Goal: Navigation & Orientation: Find specific page/section

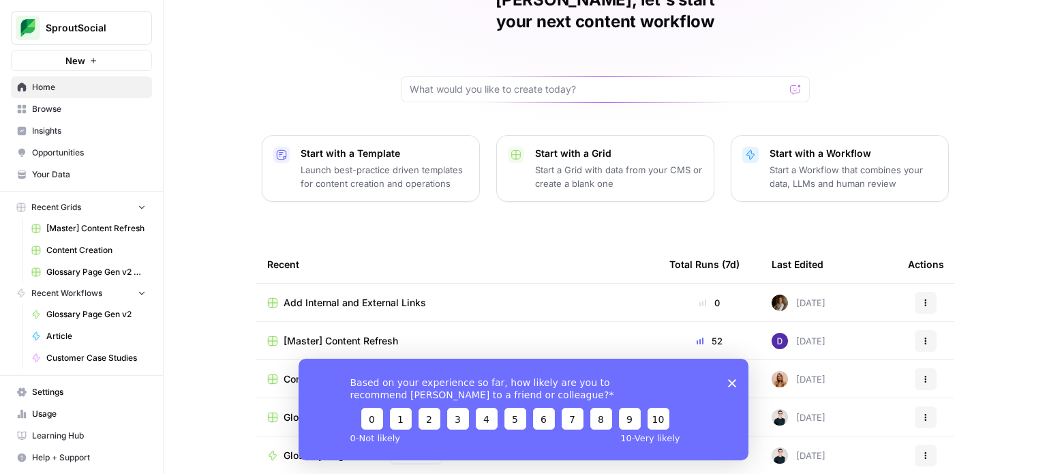
click at [59, 112] on span "Browse" at bounding box center [89, 109] width 114 height 12
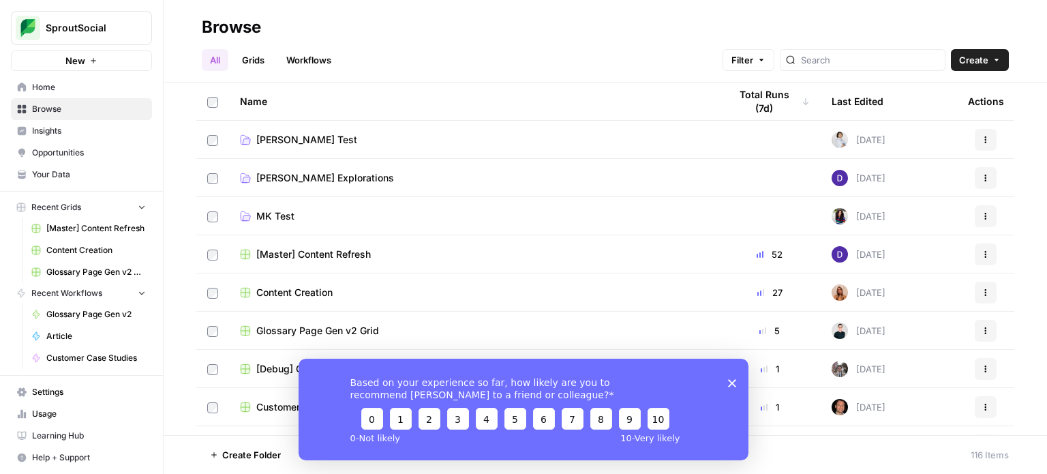
drag, startPoint x: 249, startPoint y: 57, endPoint x: 300, endPoint y: 76, distance: 53.9
click at [249, 57] on link "Grids" at bounding box center [253, 60] width 39 height 22
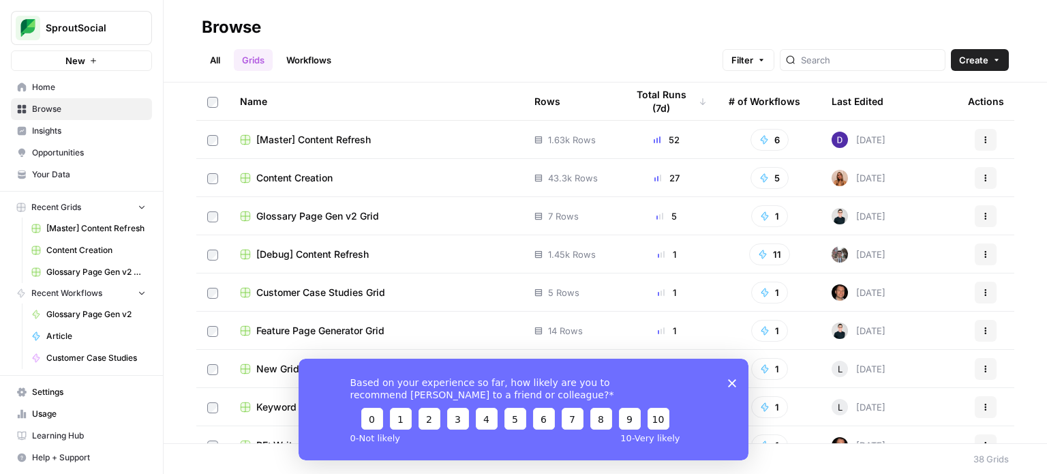
click at [308, 64] on link "Workflows" at bounding box center [308, 60] width 61 height 22
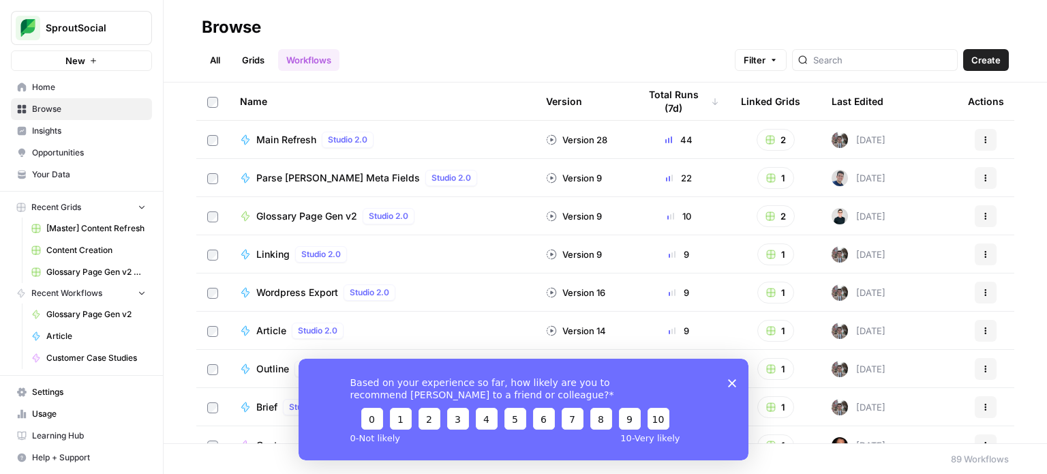
click at [44, 128] on span "Insights" at bounding box center [89, 131] width 114 height 12
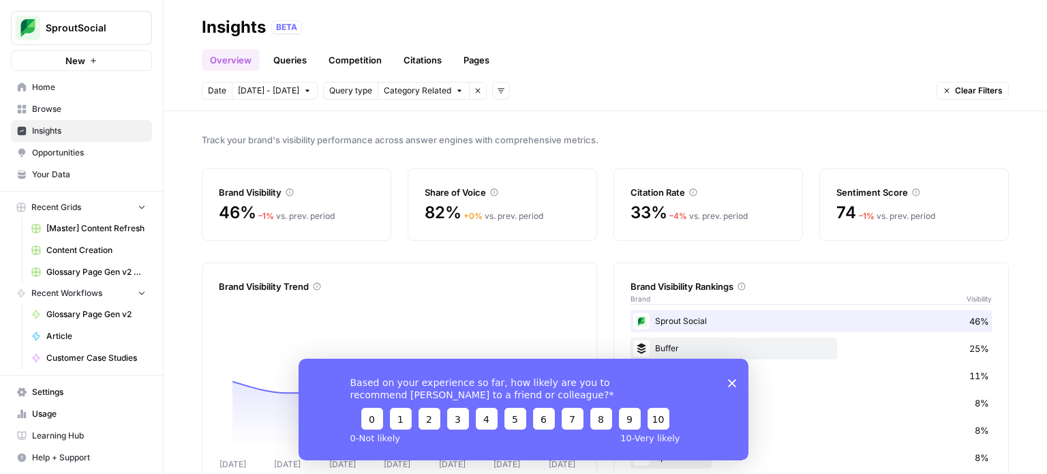
click at [731, 382] on polygon "Close survey" at bounding box center [732, 382] width 8 height 8
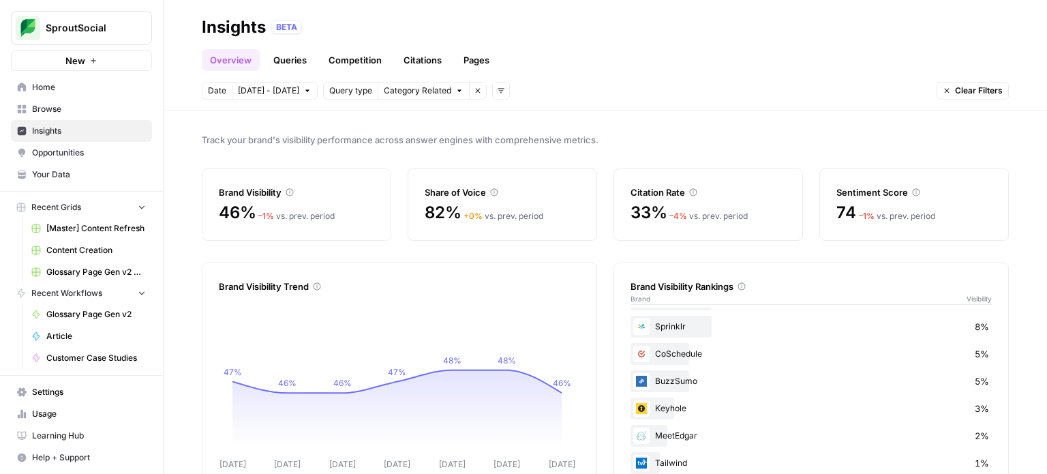
scroll to position [136, 0]
click at [61, 106] on span "Browse" at bounding box center [89, 109] width 114 height 12
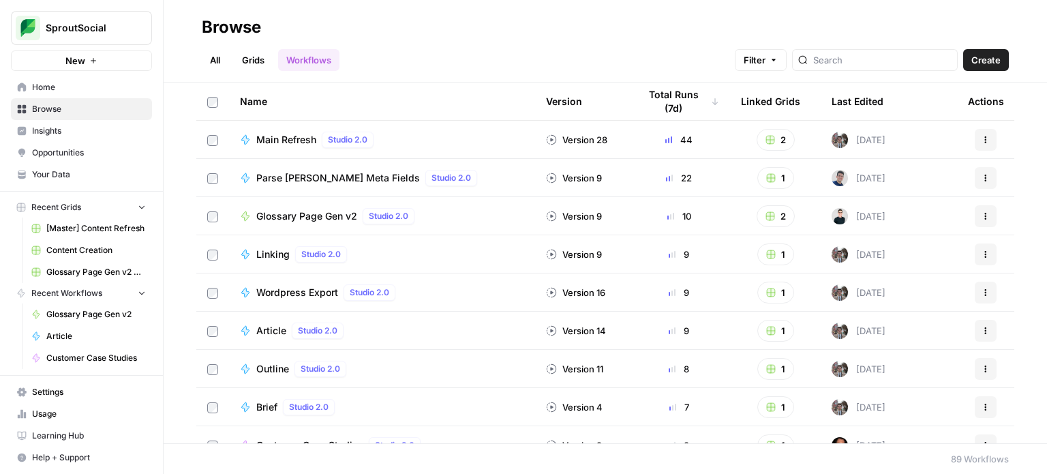
click at [245, 67] on link "Grids" at bounding box center [253, 60] width 39 height 22
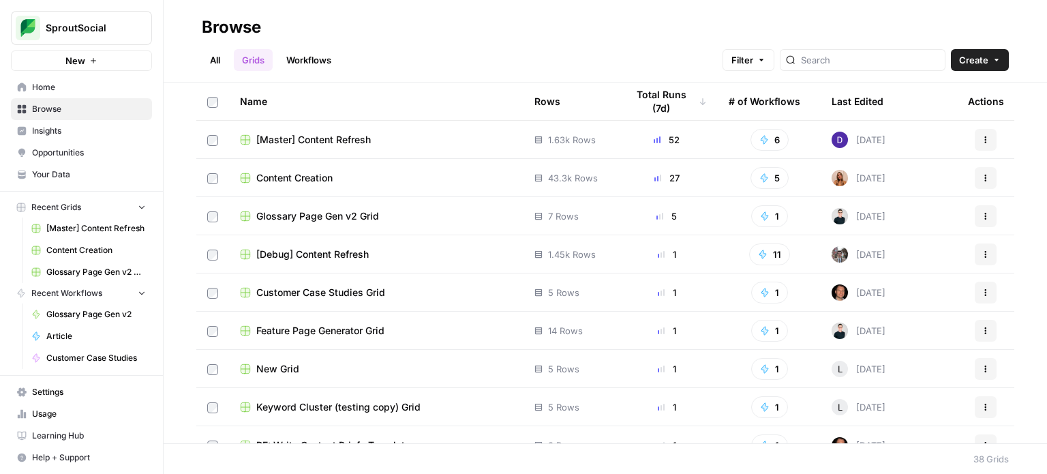
click at [243, 136] on rect at bounding box center [245, 139] width 9 height 9
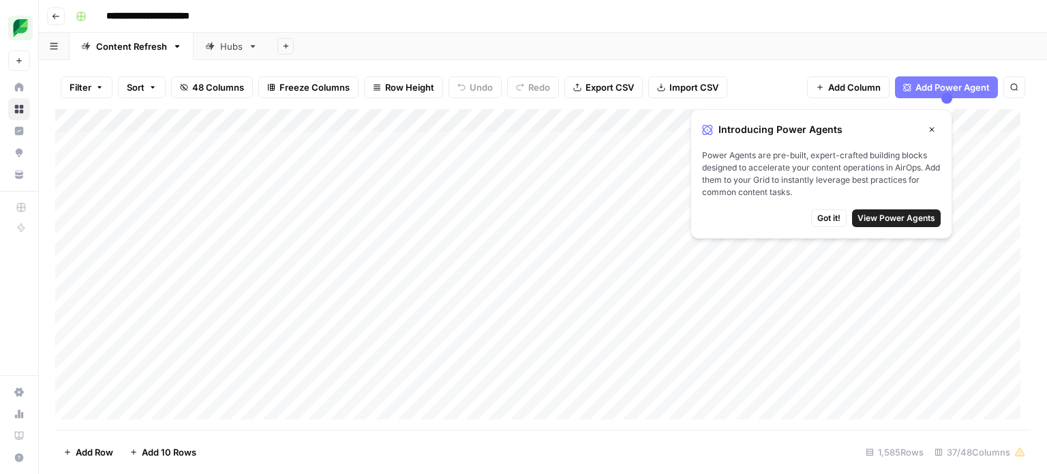
click at [837, 212] on span "Got it!" at bounding box center [828, 218] width 23 height 12
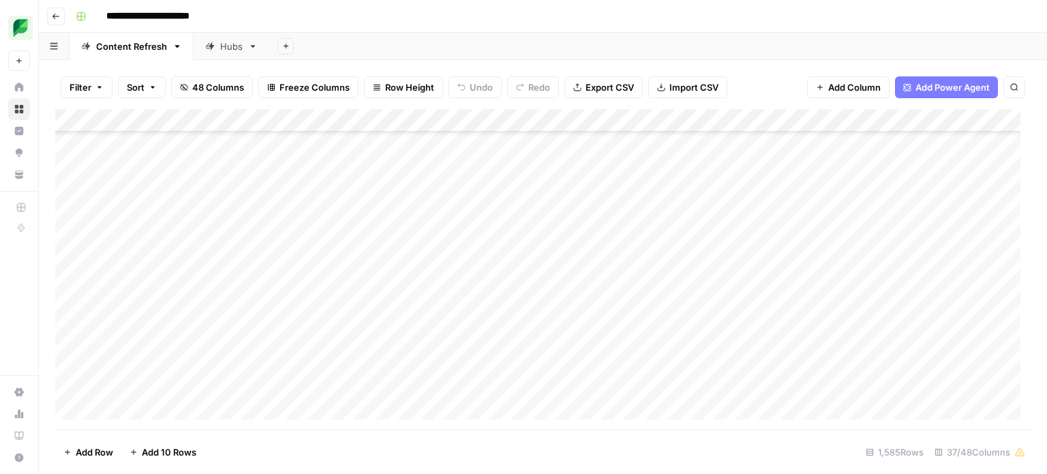
scroll to position [681, 0]
